Goal: Task Accomplishment & Management: Manage account settings

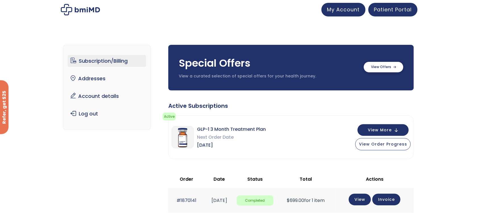
click at [389, 67] on label at bounding box center [384, 67] width 40 height 11
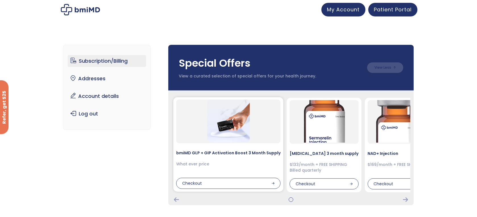
click at [220, 127] on img at bounding box center [228, 121] width 43 height 43
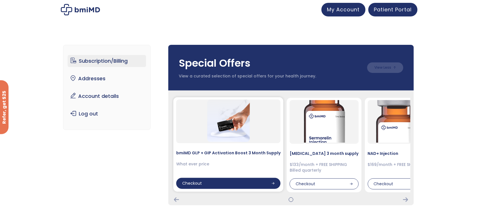
click at [222, 185] on div "Checkout" at bounding box center [228, 183] width 104 height 11
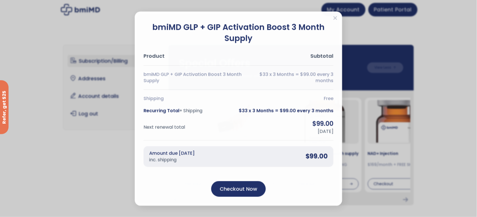
click at [347, 28] on div "bmiMD GLP + GIP Activation Boost 3 Month Supply Product Subtotal bmiMD GLP + GI…" at bounding box center [238, 108] width 477 height 217
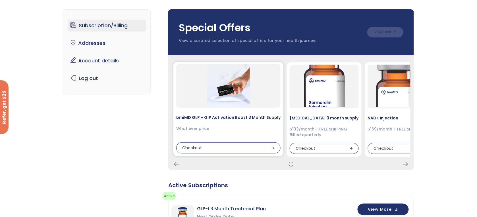
scroll to position [47, 0]
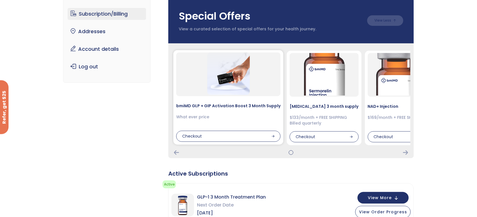
click at [259, 66] on div at bounding box center [228, 75] width 104 height 44
click at [248, 98] on div "bmiMD GLP + GIP Activation Boost 3 Month Supply What ever price Checkout" at bounding box center [228, 97] width 110 height 95
click at [198, 120] on div "What ever price" at bounding box center [228, 118] width 104 height 6
click at [403, 152] on div at bounding box center [291, 153] width 239 height 5
click at [410, 153] on div at bounding box center [291, 153] width 239 height 5
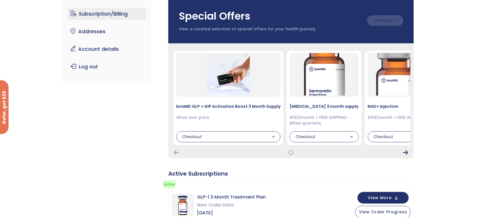
click at [407, 154] on icon "Next Card" at bounding box center [405, 153] width 5 height 5
click at [404, 151] on icon "Next Card" at bounding box center [405, 153] width 5 height 5
click at [247, 107] on h4 "bmiMD GLP + GIP Activation Boost 3 Month Supply" at bounding box center [228, 106] width 104 height 6
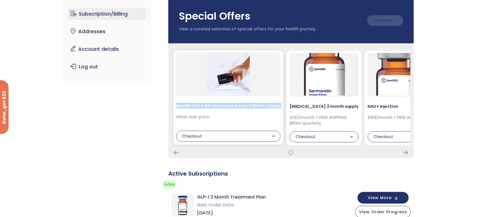
copy div "bmiMD GLP + GIP Activation Boost 3 Month Supply"
click at [301, 106] on h4 "[MEDICAL_DATA] 3 month supply" at bounding box center [324, 106] width 69 height 6
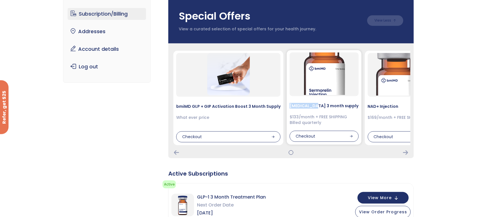
click at [301, 106] on h4 "[MEDICAL_DATA] 3 month supply" at bounding box center [324, 106] width 69 height 6
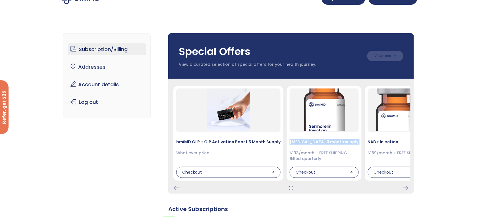
scroll to position [0, 0]
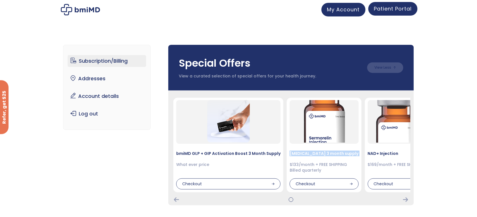
click at [387, 15] on link "Patient Portal" at bounding box center [392, 9] width 49 height 14
